Goal: Task Accomplishment & Management: Manage account settings

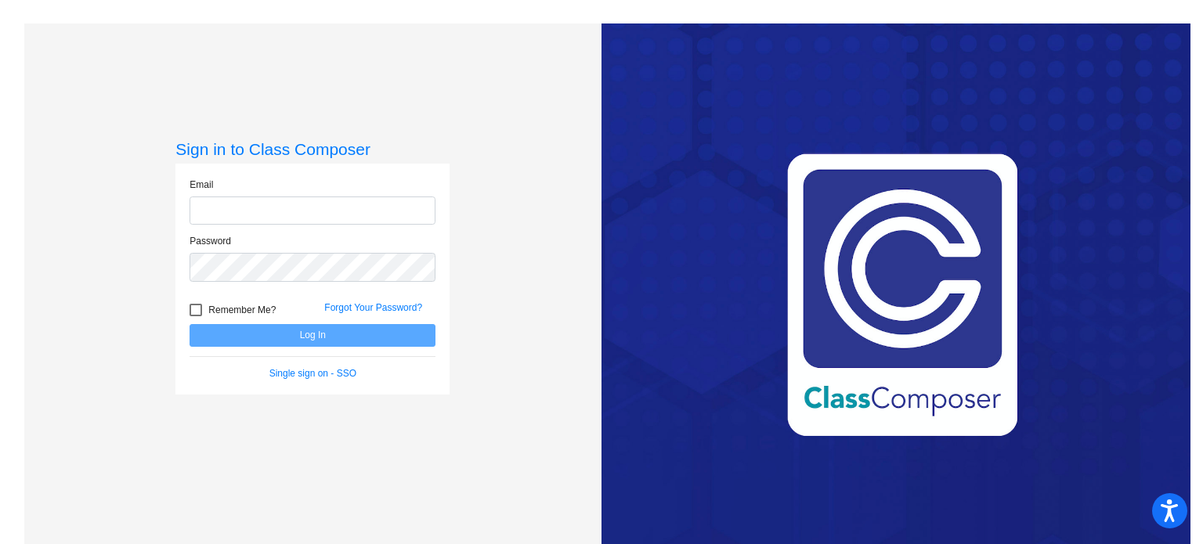
click at [251, 205] on input "email" at bounding box center [312, 211] width 246 height 29
type input "cwalters@stpeterschools.org"
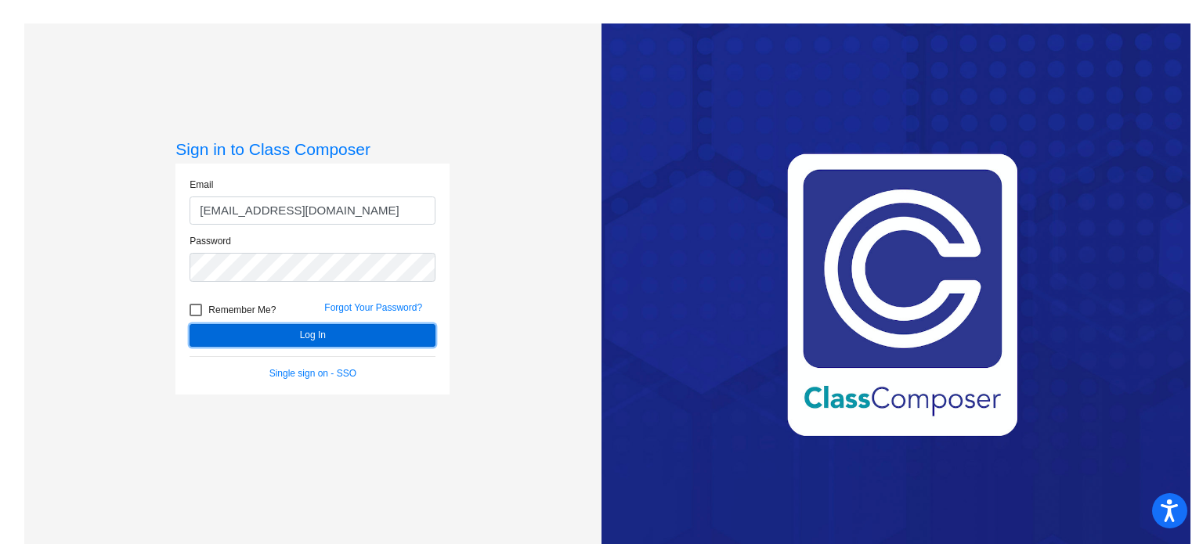
click at [288, 328] on button "Log In" at bounding box center [312, 335] width 246 height 23
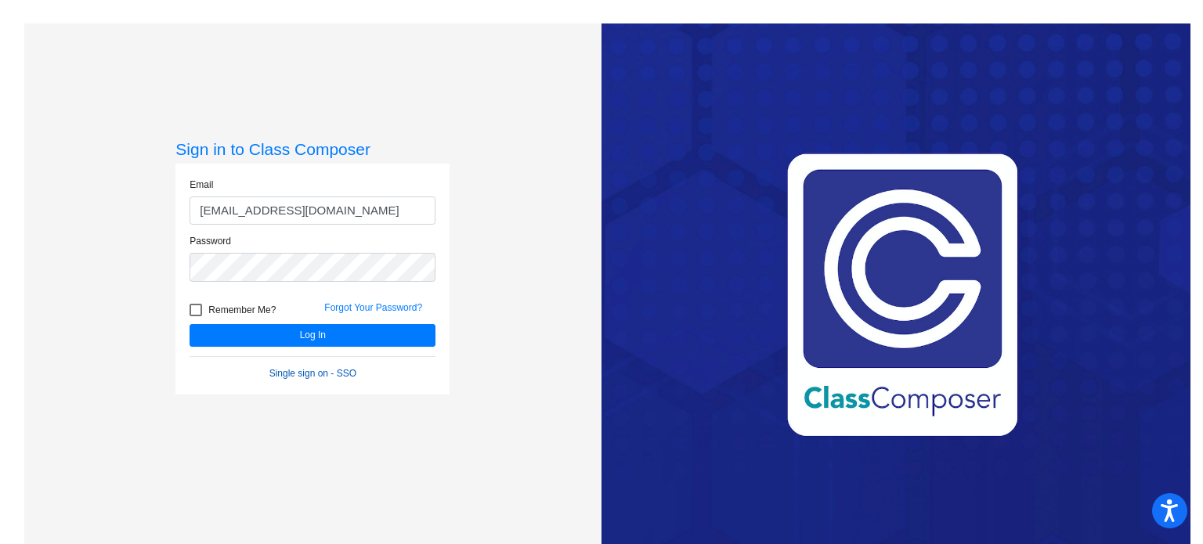
click at [311, 368] on link "Single sign on - SSO" at bounding box center [312, 373] width 87 height 11
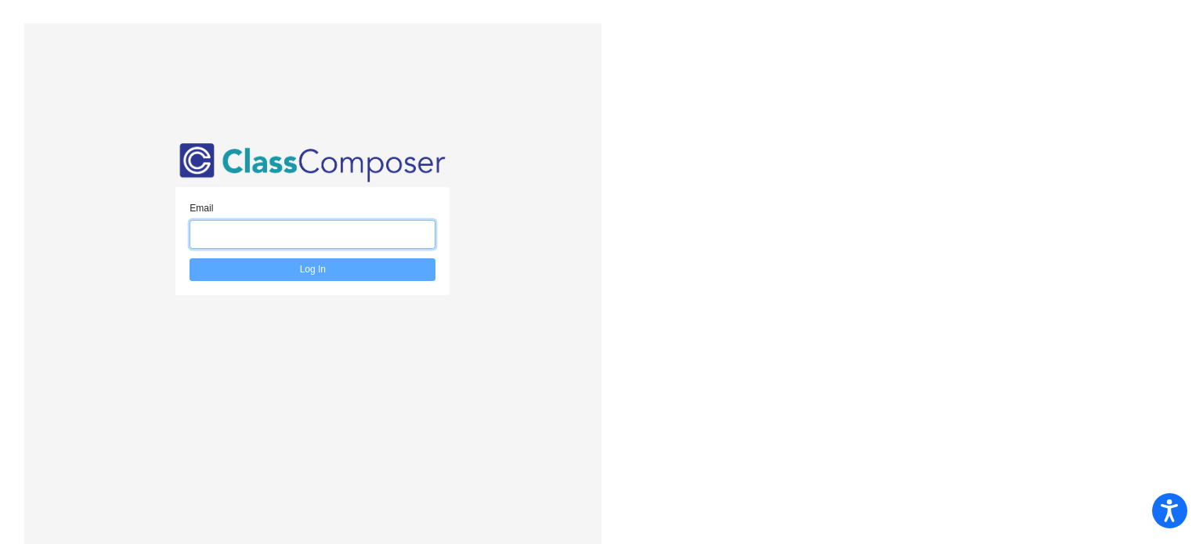
click at [299, 231] on input "email" at bounding box center [312, 234] width 246 height 29
type input "[EMAIL_ADDRESS][DOMAIN_NAME]"
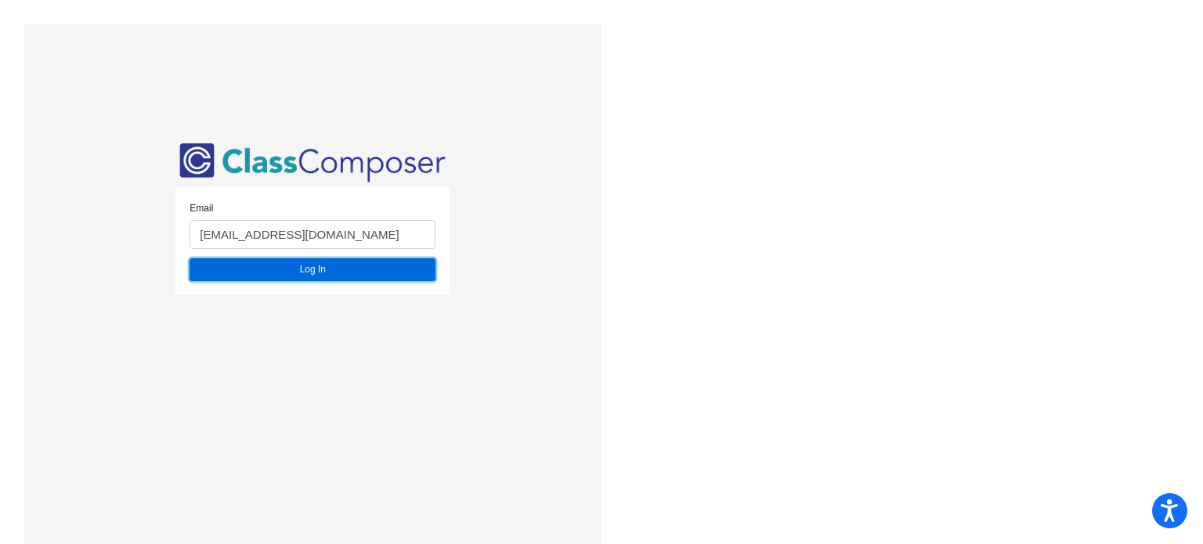
click at [302, 272] on button "Log In" at bounding box center [312, 269] width 246 height 23
click at [273, 267] on button "Log In" at bounding box center [312, 269] width 246 height 23
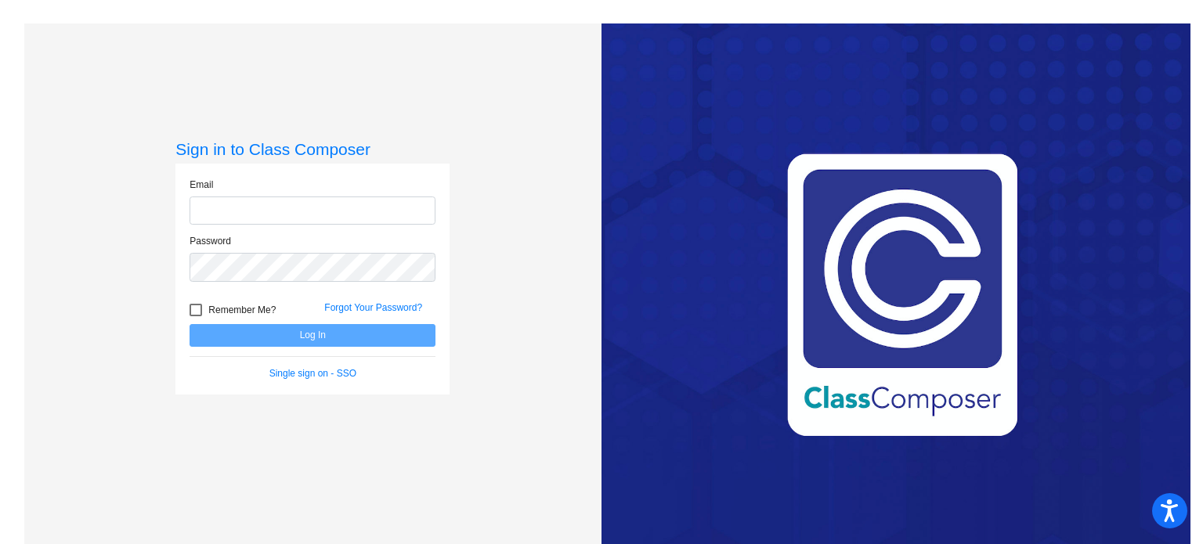
click at [324, 208] on input "email" at bounding box center [312, 211] width 246 height 29
type input "[EMAIL_ADDRESS][DOMAIN_NAME]"
click at [348, 305] on link "Forgot Your Password?" at bounding box center [373, 307] width 98 height 11
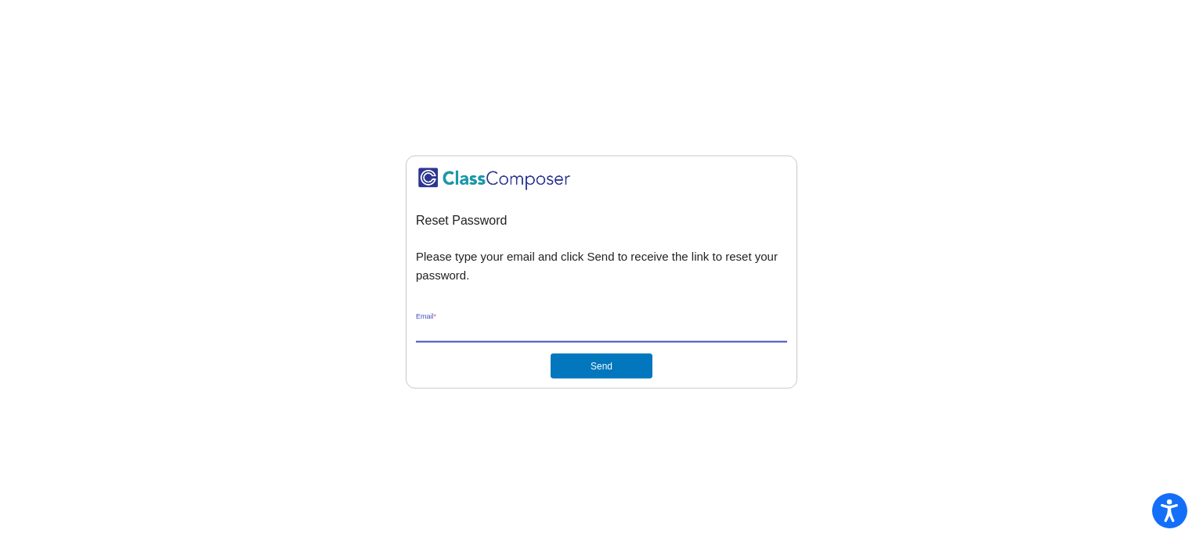
click at [515, 329] on input "Email *" at bounding box center [601, 331] width 371 height 14
type input "cwalters@stpeterschools.org"
click at [568, 366] on button "Send" at bounding box center [601, 366] width 102 height 25
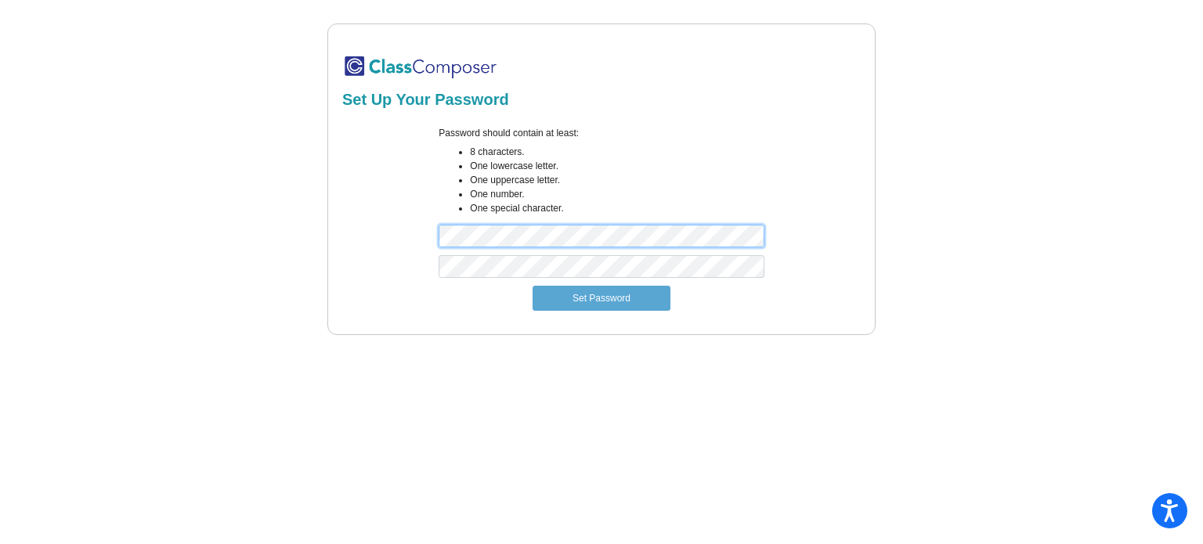
click at [418, 239] on div "Password should contain at least: 8 characters. One lowercase letter. One upper…" at bounding box center [601, 190] width 523 height 129
click at [405, 240] on div "Password should contain at least: 8 characters. One lowercase letter. One upper…" at bounding box center [601, 190] width 523 height 129
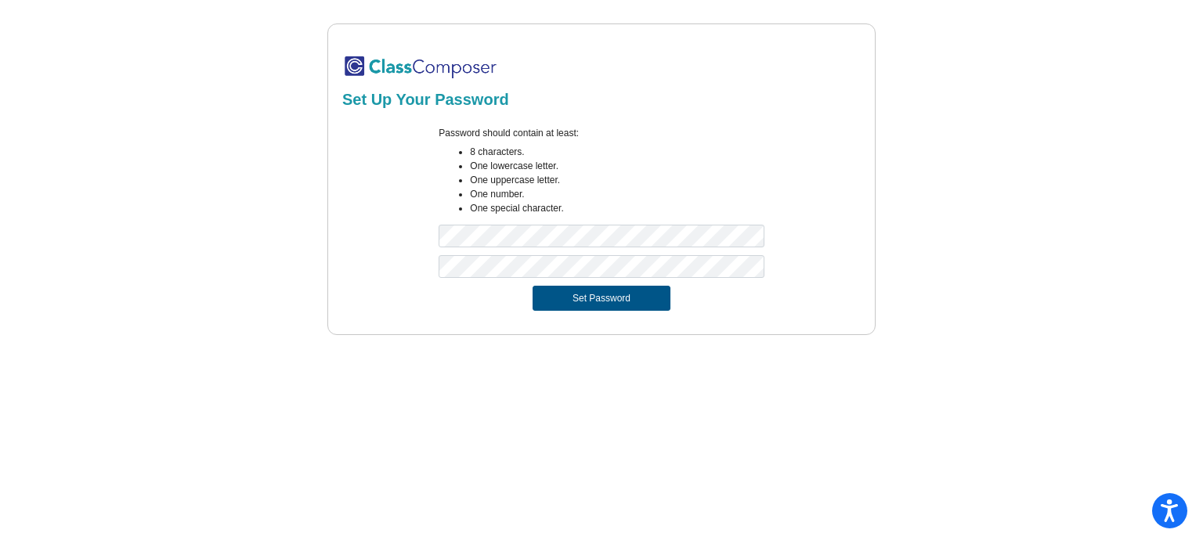
click at [582, 297] on button "Set Password" at bounding box center [601, 298] width 138 height 25
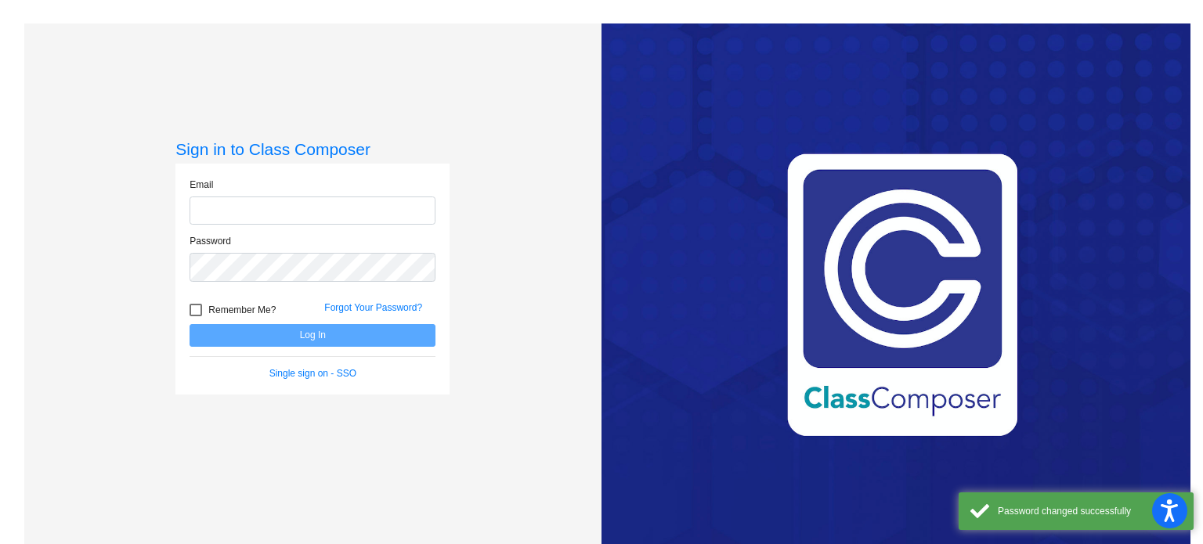
type input "[EMAIL_ADDRESS][DOMAIN_NAME]"
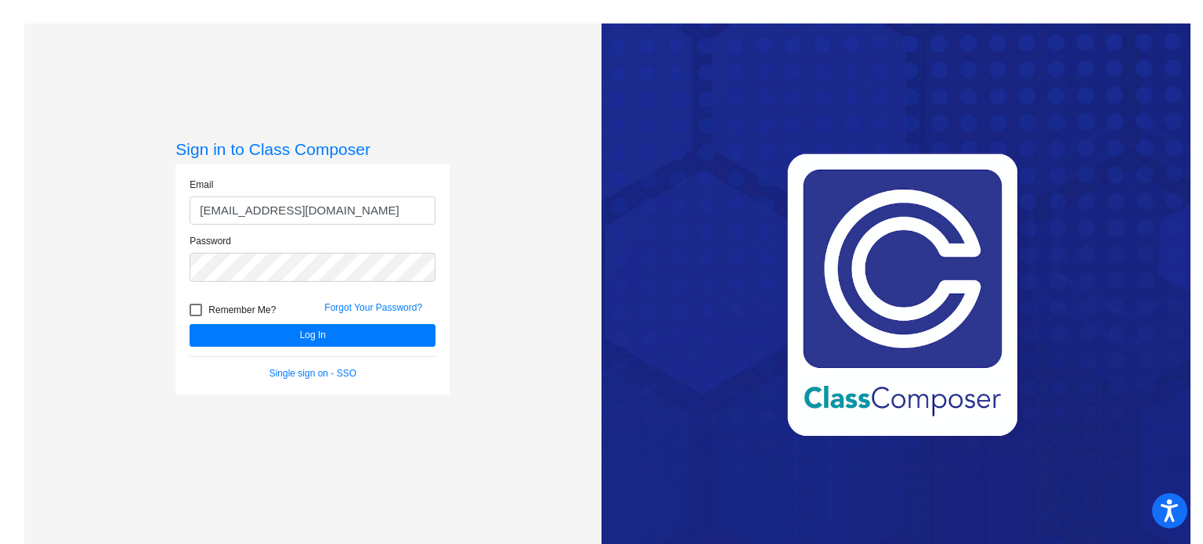
click at [197, 305] on div at bounding box center [195, 310] width 13 height 13
click at [196, 316] on input "Remember Me?" at bounding box center [195, 316] width 1 height 1
checkbox input "true"
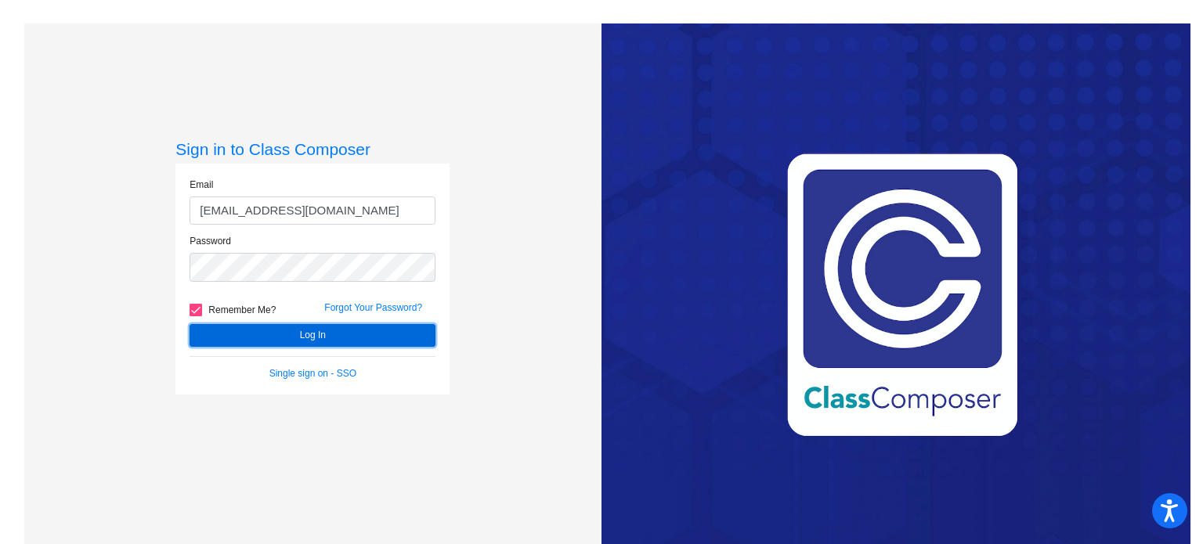
click at [219, 330] on button "Log In" at bounding box center [312, 335] width 246 height 23
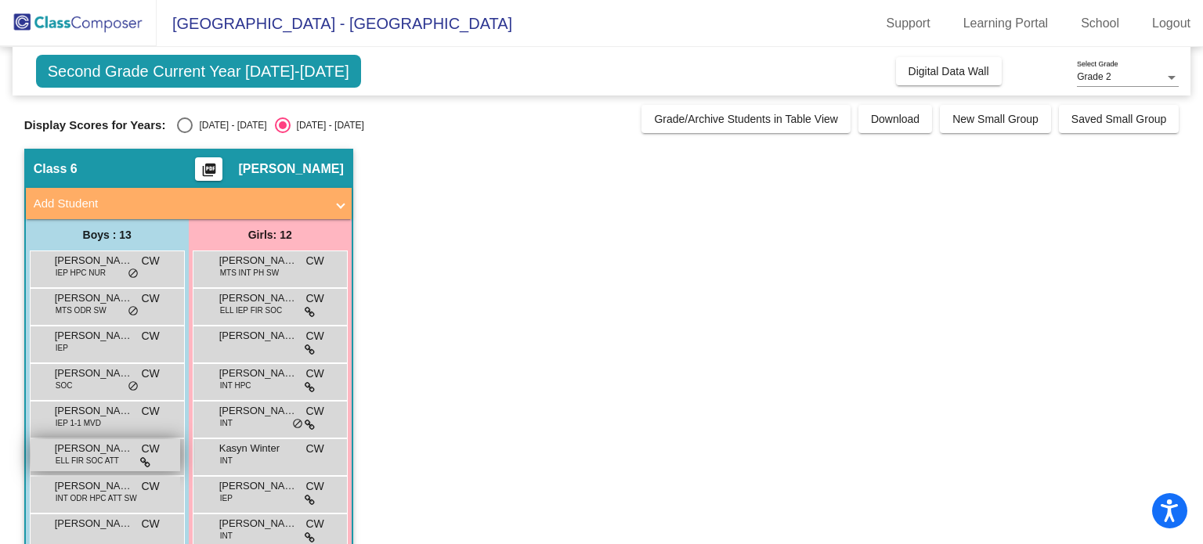
click at [158, 456] on span "CW" at bounding box center [150, 449] width 18 height 16
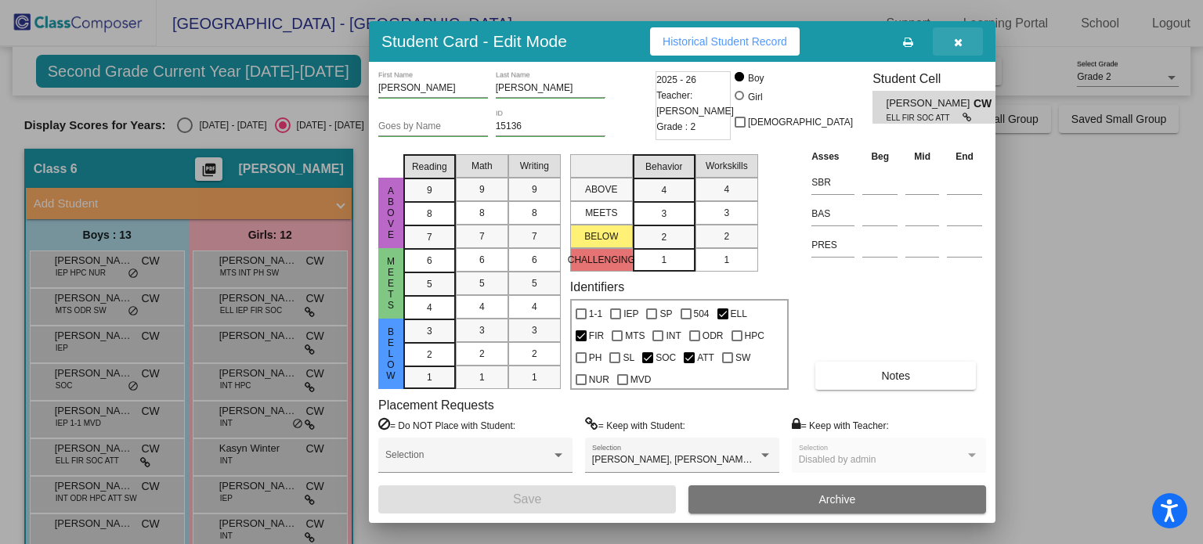
click at [958, 40] on icon "button" at bounding box center [958, 42] width 9 height 11
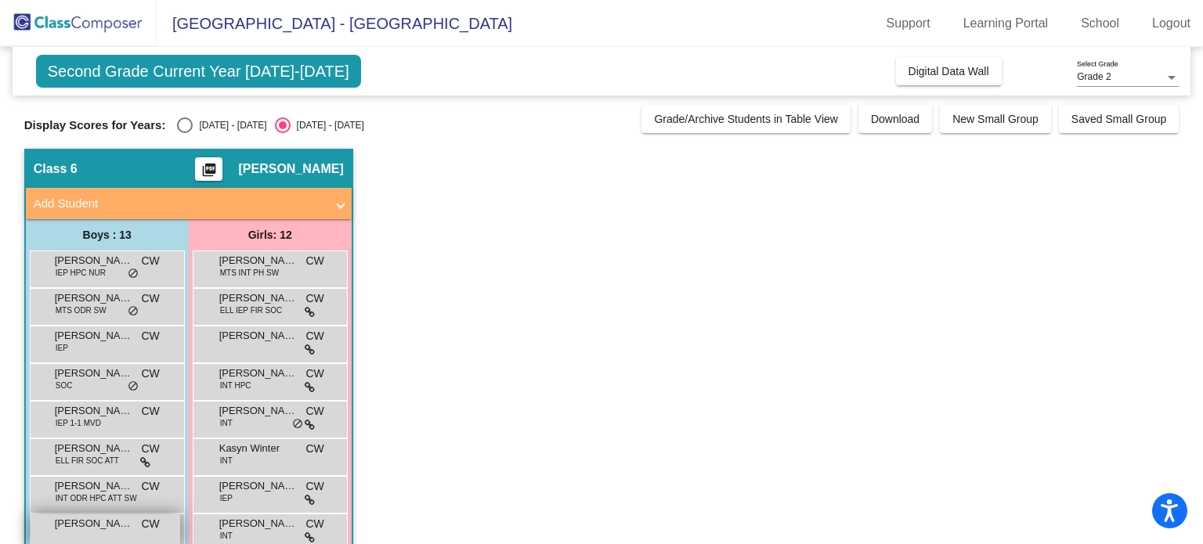
click at [131, 524] on span "Joseph Kerrigan" at bounding box center [94, 524] width 78 height 16
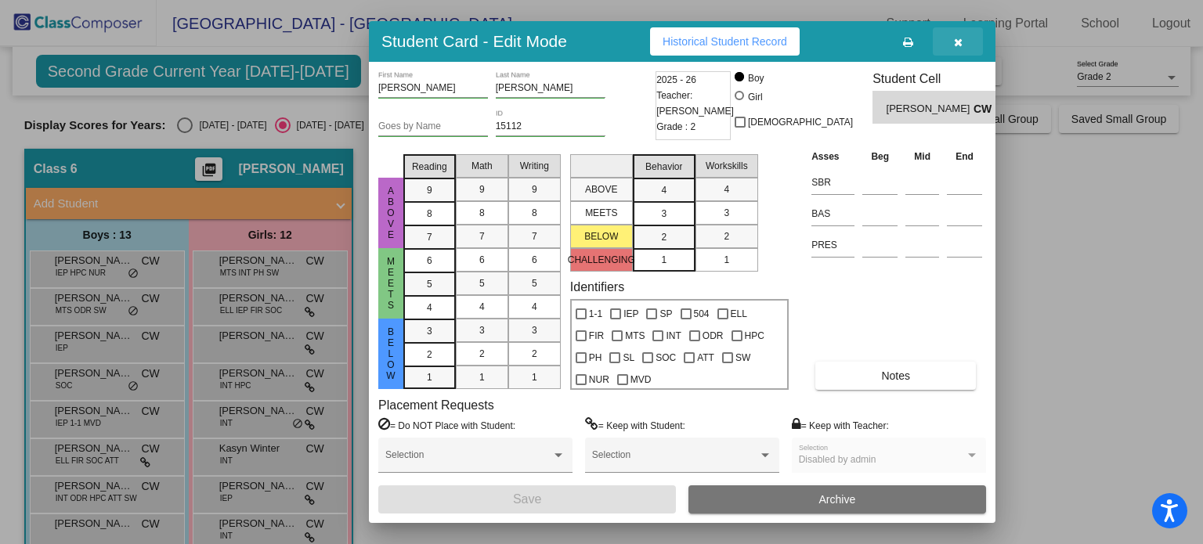
click at [957, 41] on icon "button" at bounding box center [958, 42] width 9 height 11
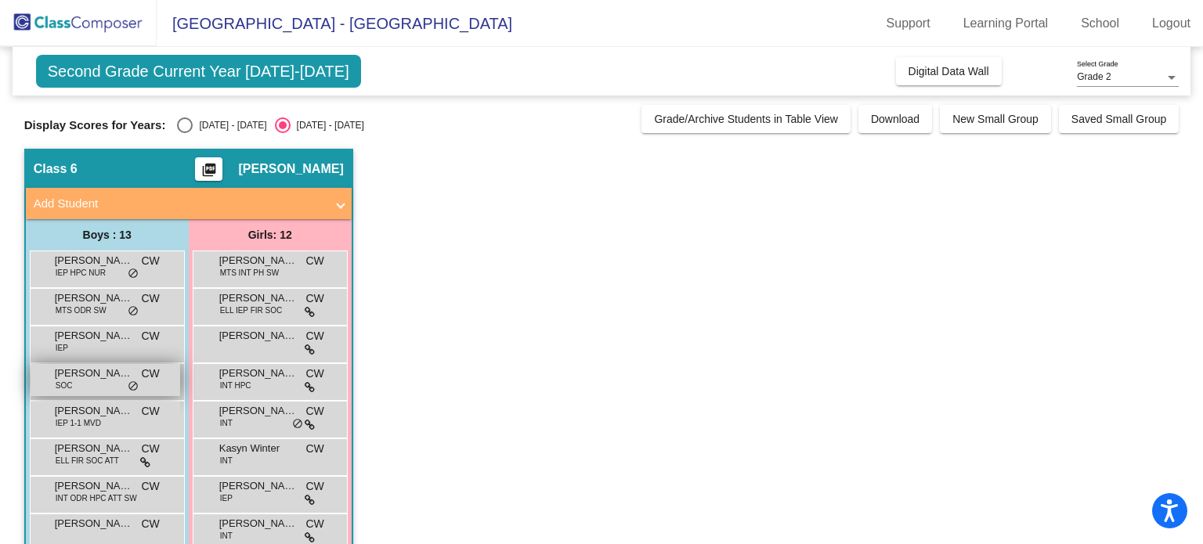
click at [71, 377] on span "Gene Loya" at bounding box center [94, 374] width 78 height 16
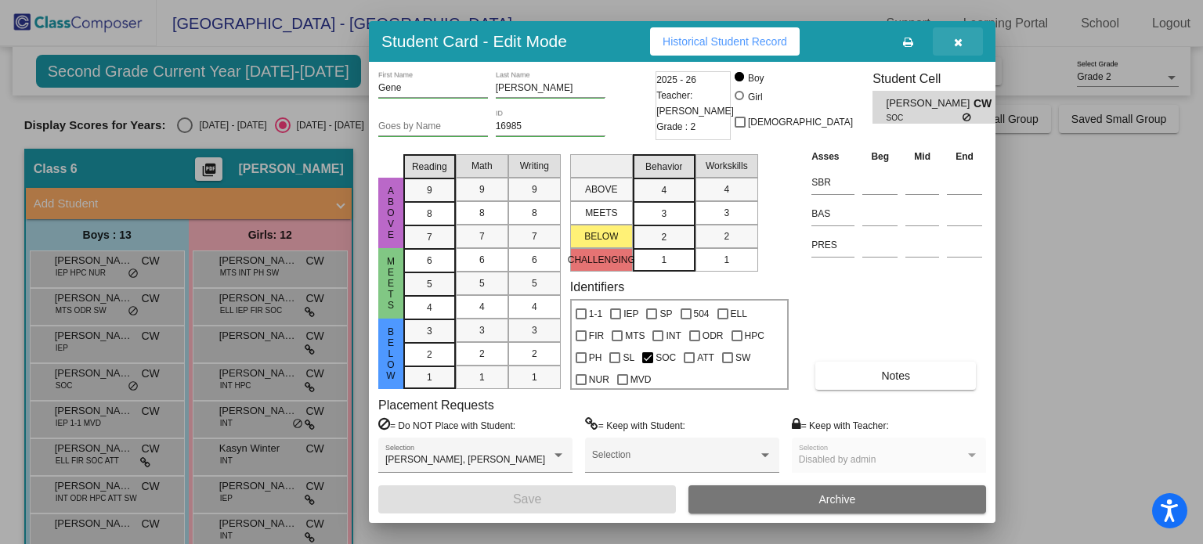
click at [957, 41] on icon "button" at bounding box center [958, 42] width 9 height 11
